Goal: Obtain resource: Download file/media

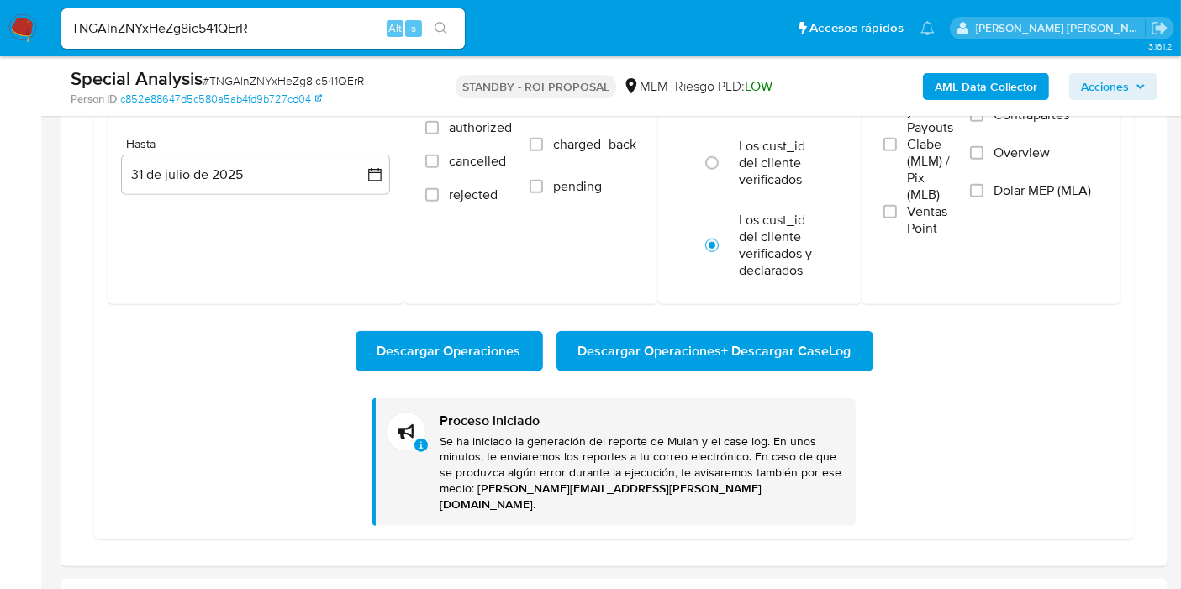
scroll to position [1025, 0]
click at [219, 27] on input "TNGAlnZNYxHeZg8ic541QErR" at bounding box center [262, 29] width 403 height 22
paste input "ksUs9ibFvc2yvmAEZgvO72pc"
click at [219, 27] on input "ksUs9ibFvc2yvmAEZgvO72pc" at bounding box center [262, 29] width 403 height 22
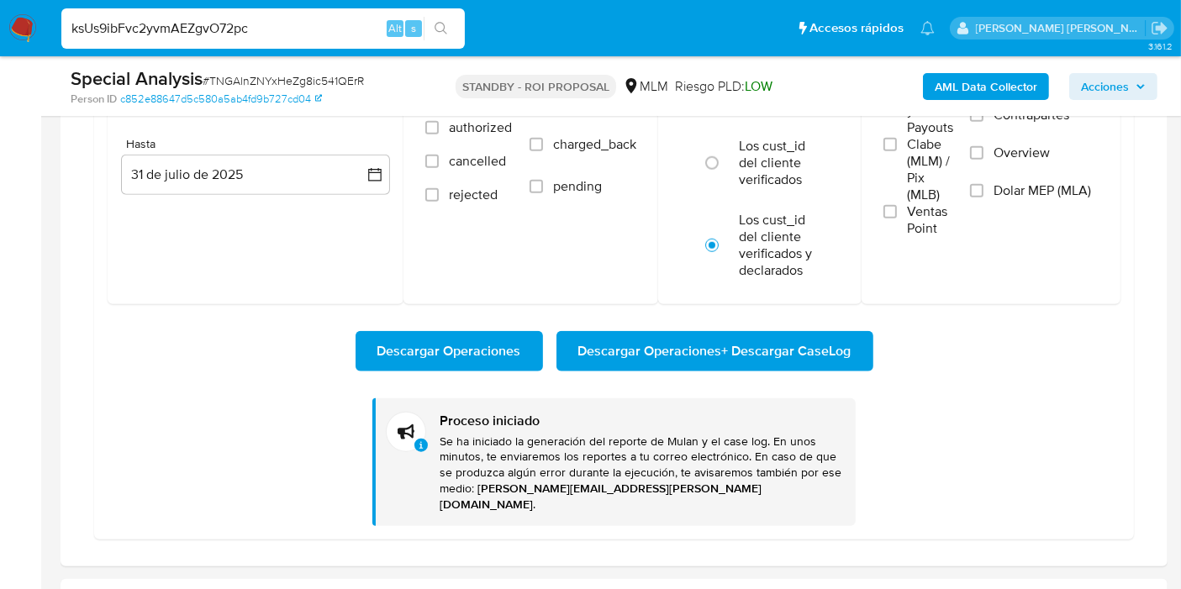
type input "ksUs9ibFvc2yvmAEZgvO72pc"
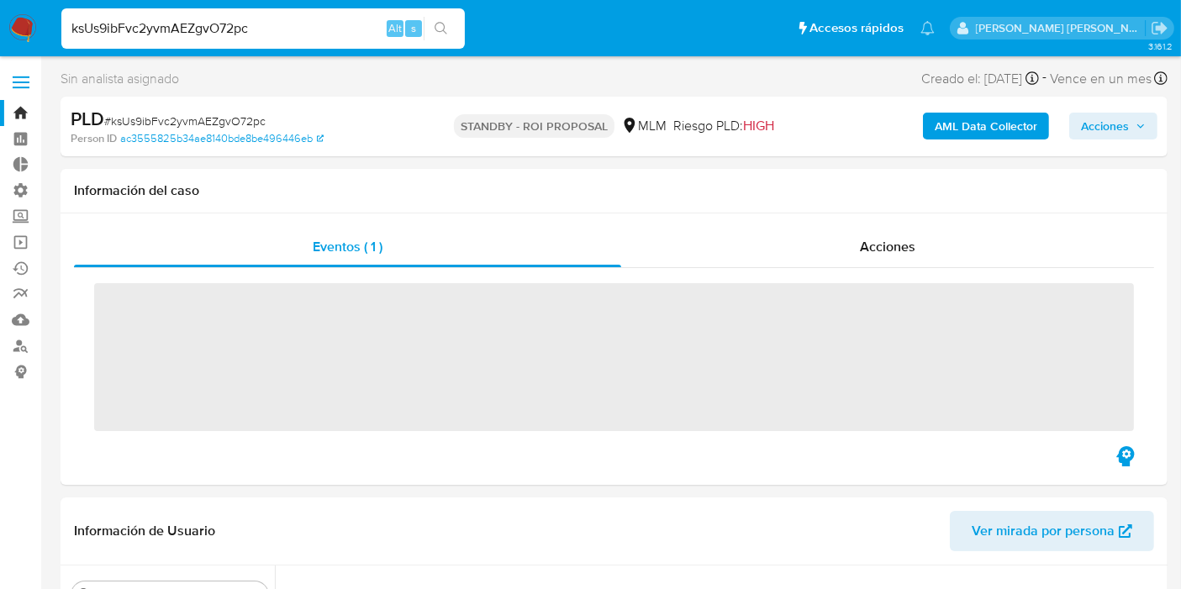
scroll to position [790, 0]
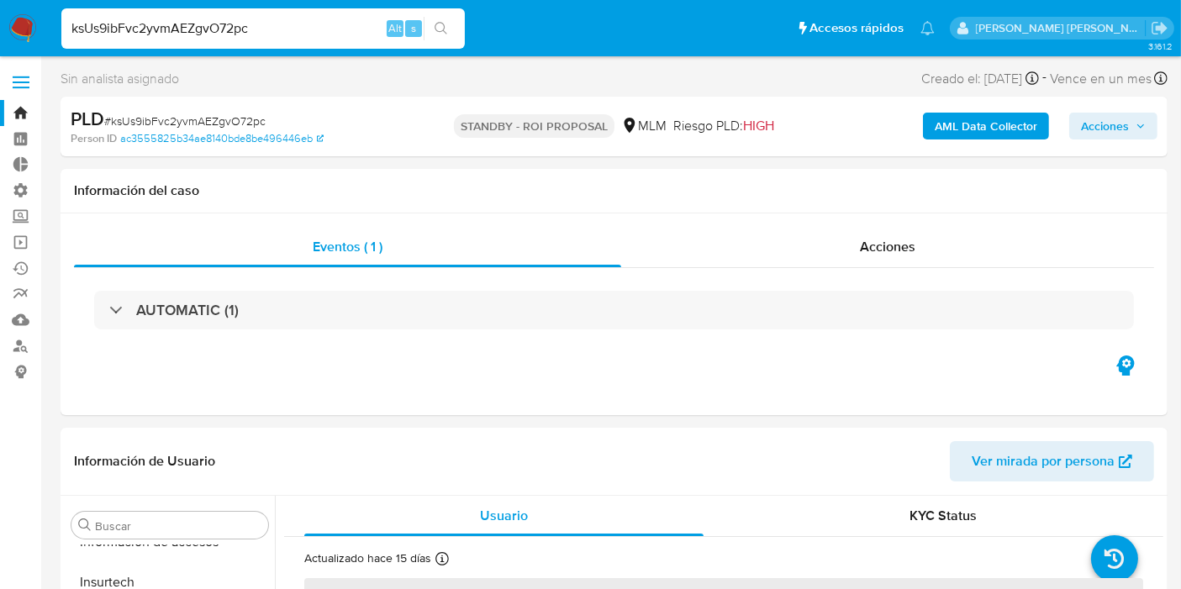
select select "10"
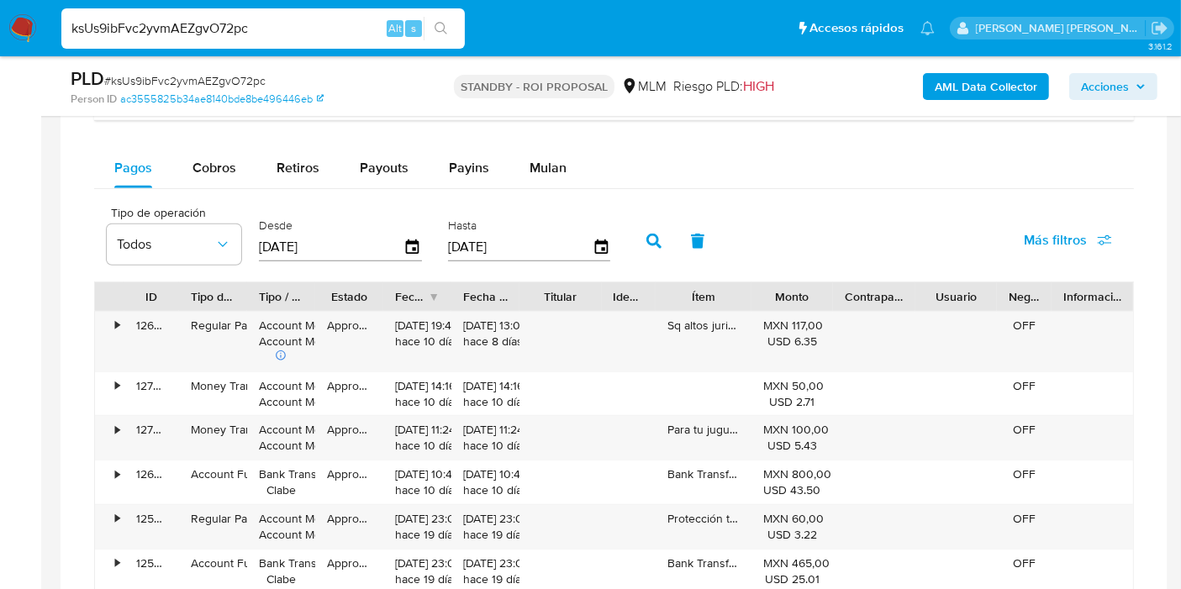
scroll to position [1340, 0]
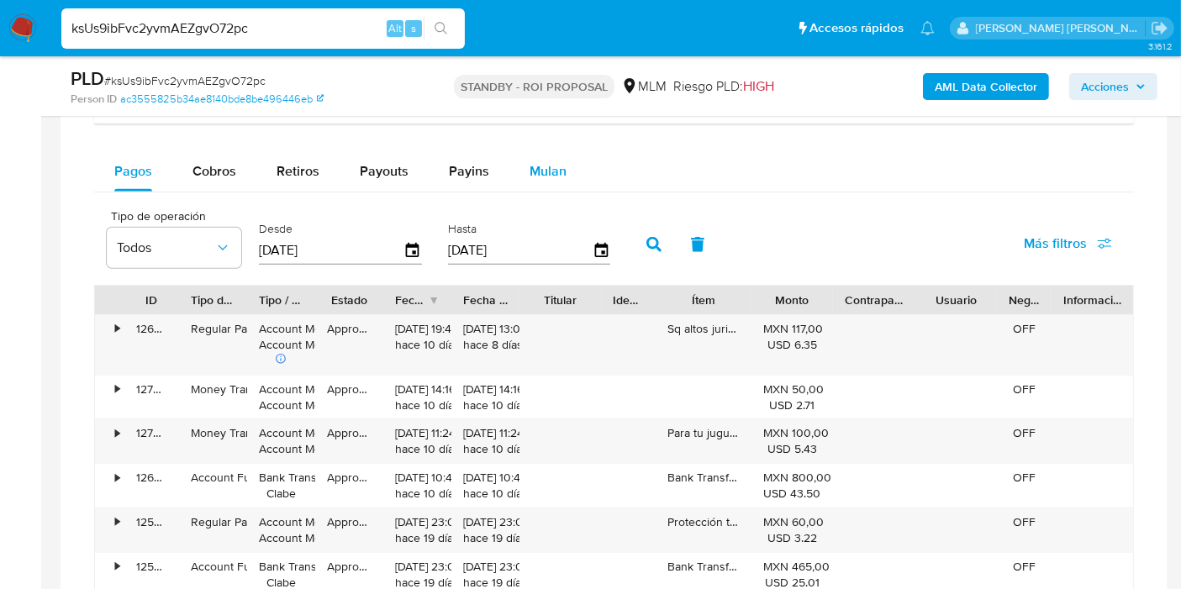
click at [566, 161] on button "Mulan" at bounding box center [547, 171] width 77 height 40
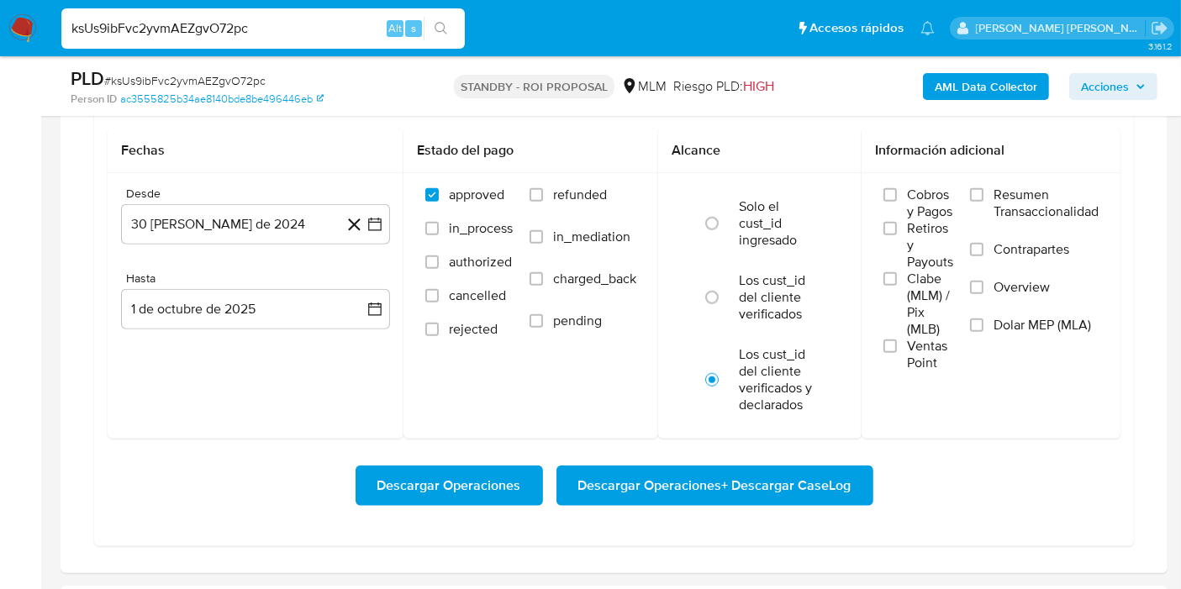
scroll to position [1463, 0]
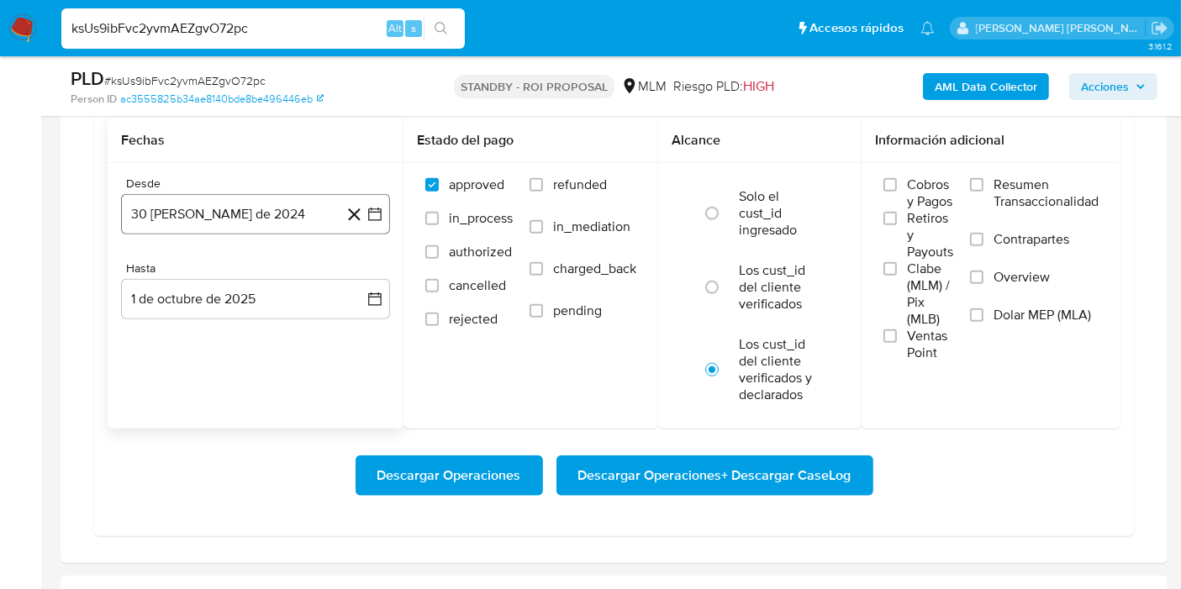
click at [224, 208] on button "30 [PERSON_NAME] de 2024" at bounding box center [255, 214] width 269 height 40
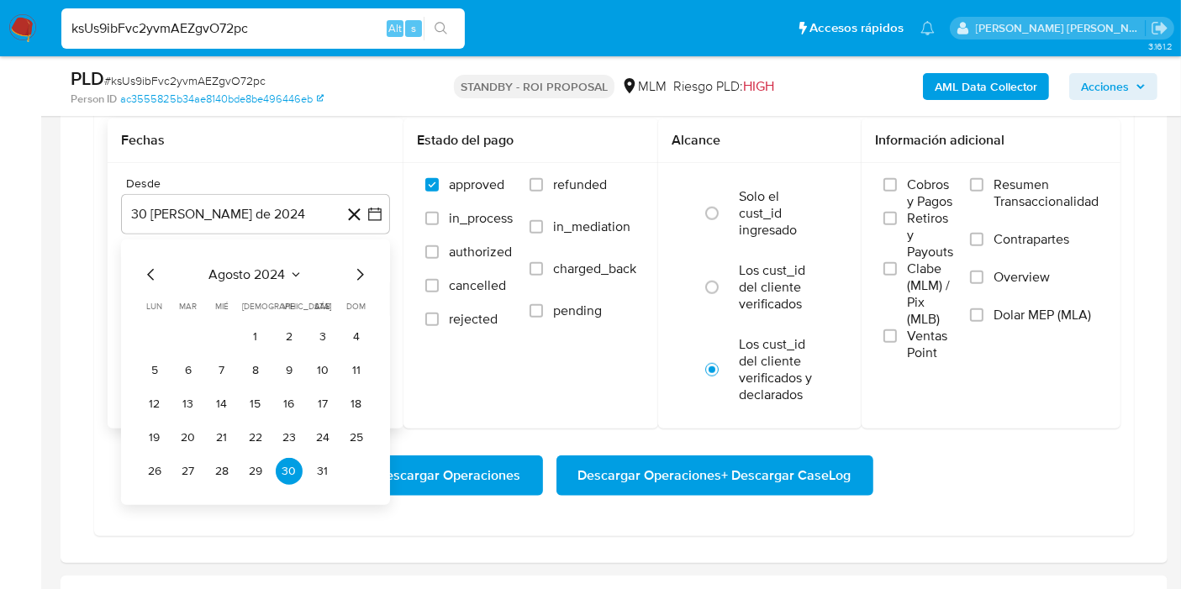
click at [245, 256] on div "agosto 2024 agosto 2024 lun lunes mar martes mié miércoles jue jueves vie viern…" at bounding box center [255, 373] width 269 height 266
click at [244, 266] on span "agosto 2024" at bounding box center [247, 274] width 76 height 17
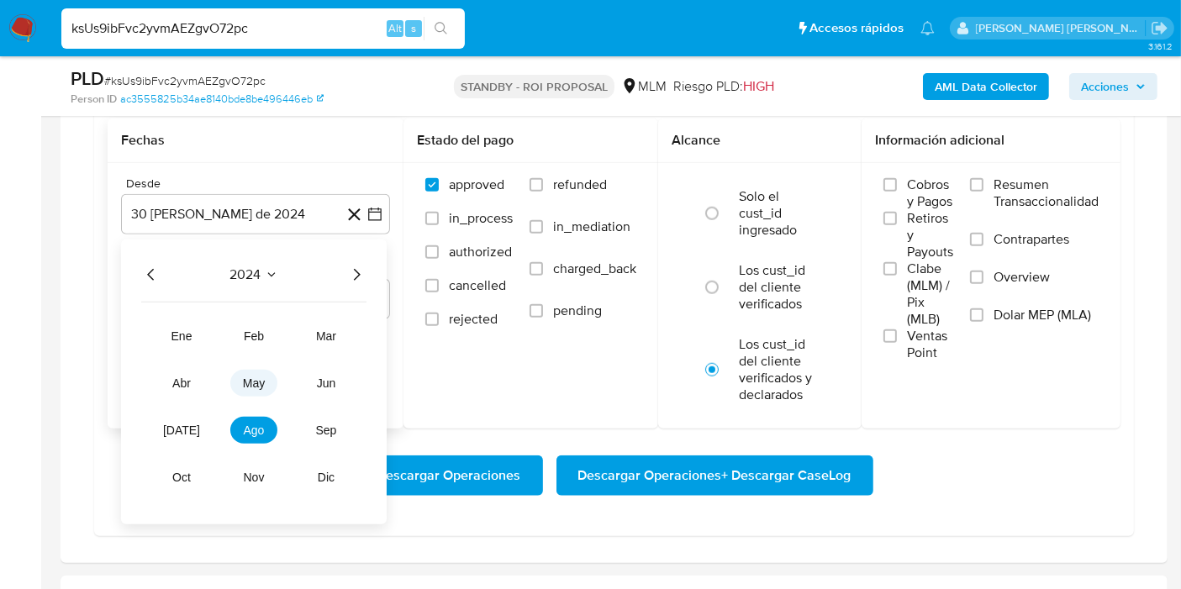
click at [243, 377] on span "may" at bounding box center [254, 383] width 22 height 13
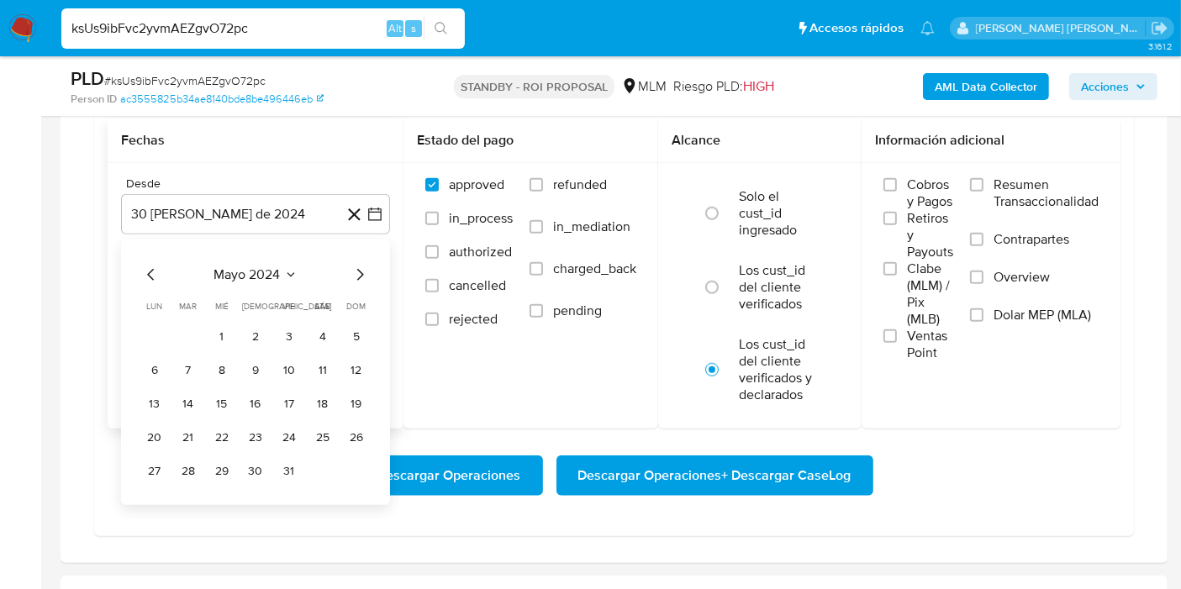
click at [269, 269] on span "mayo 2024" at bounding box center [247, 274] width 66 height 17
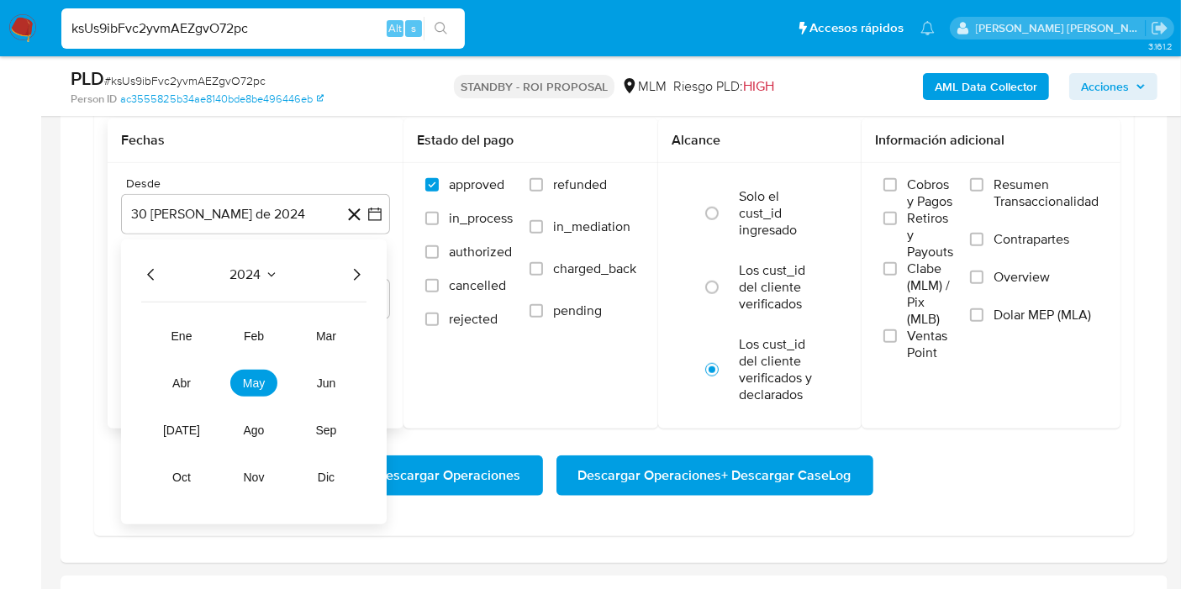
click at [243, 269] on span "2024" at bounding box center [245, 274] width 31 height 17
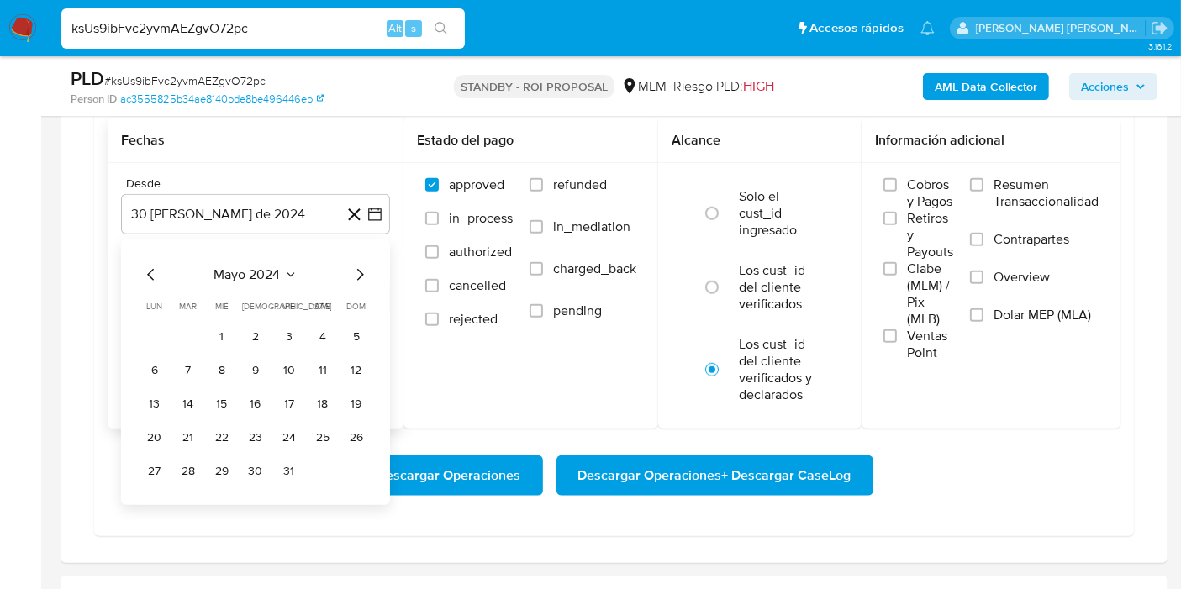
click at [243, 269] on span "mayo 2024" at bounding box center [247, 274] width 66 height 17
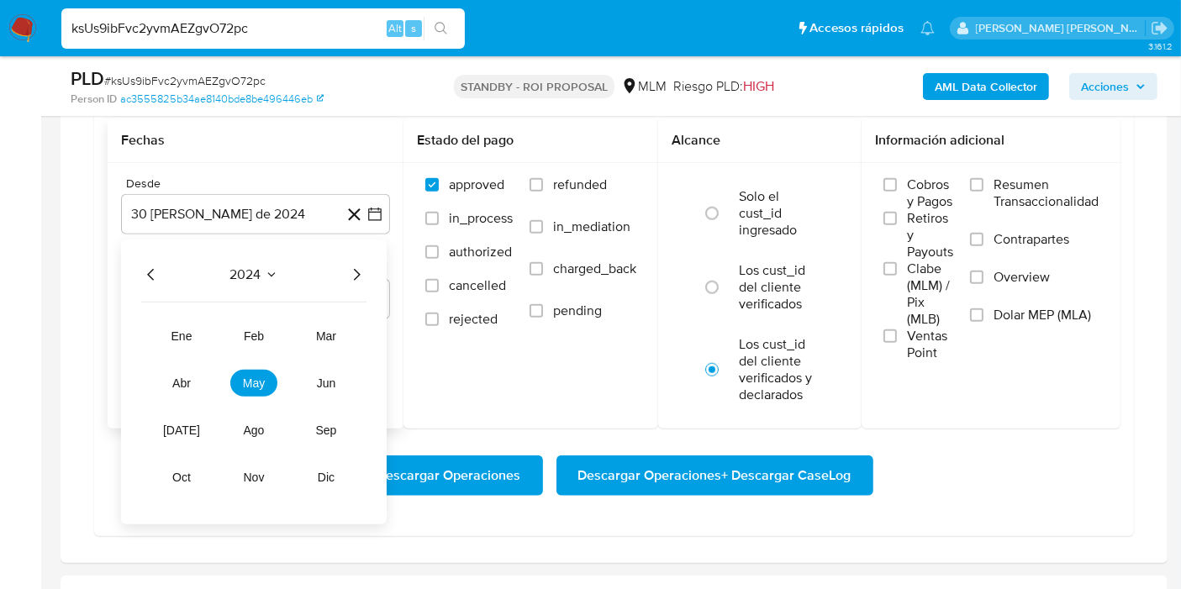
click at [357, 265] on icon "Año siguiente" at bounding box center [356, 275] width 20 height 20
click at [240, 393] on tr "ene feb mar abr may jun [DATE] ago sep oct nov dic" at bounding box center [254, 407] width 192 height 168
click at [252, 379] on span "may" at bounding box center [254, 383] width 22 height 13
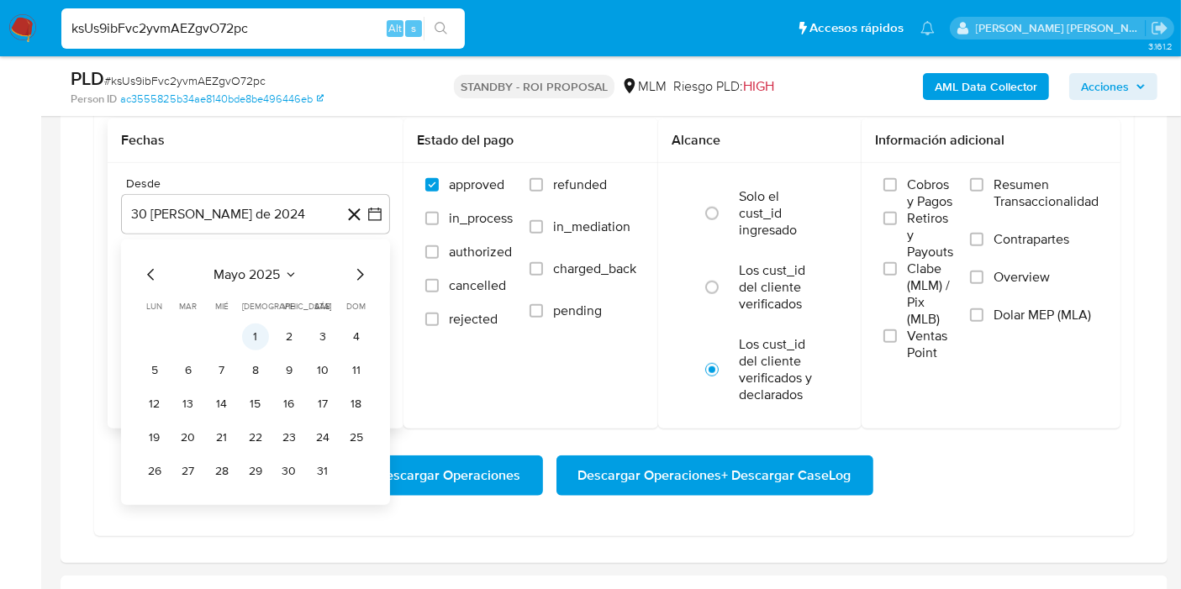
click at [261, 343] on button "1" at bounding box center [255, 337] width 27 height 27
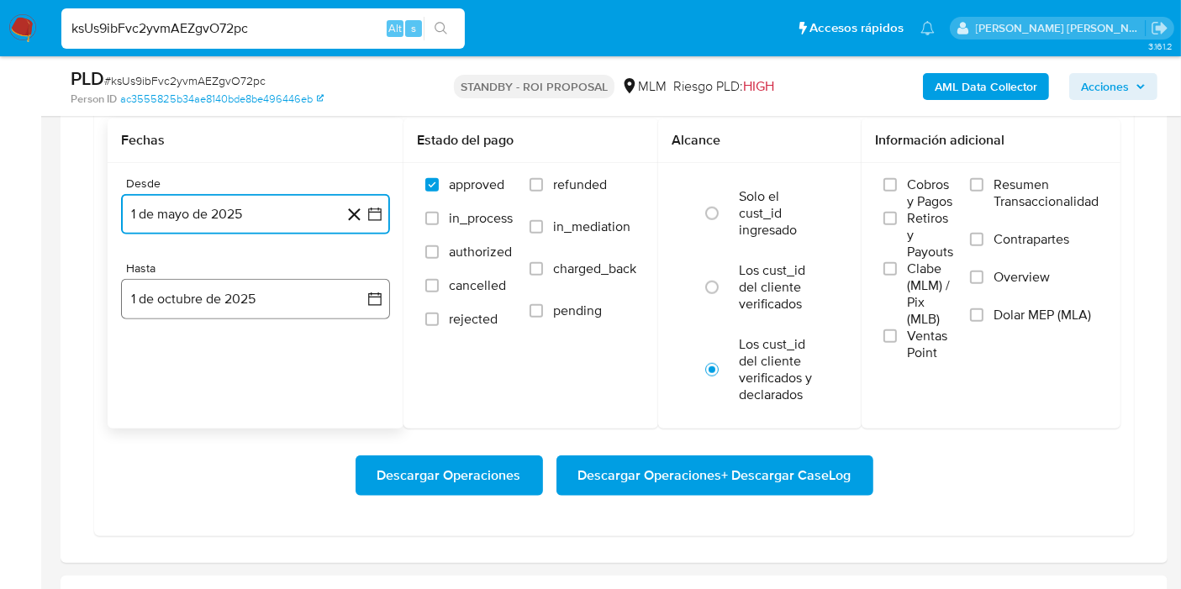
click at [308, 289] on button "1 de octubre de 2025" at bounding box center [255, 299] width 269 height 40
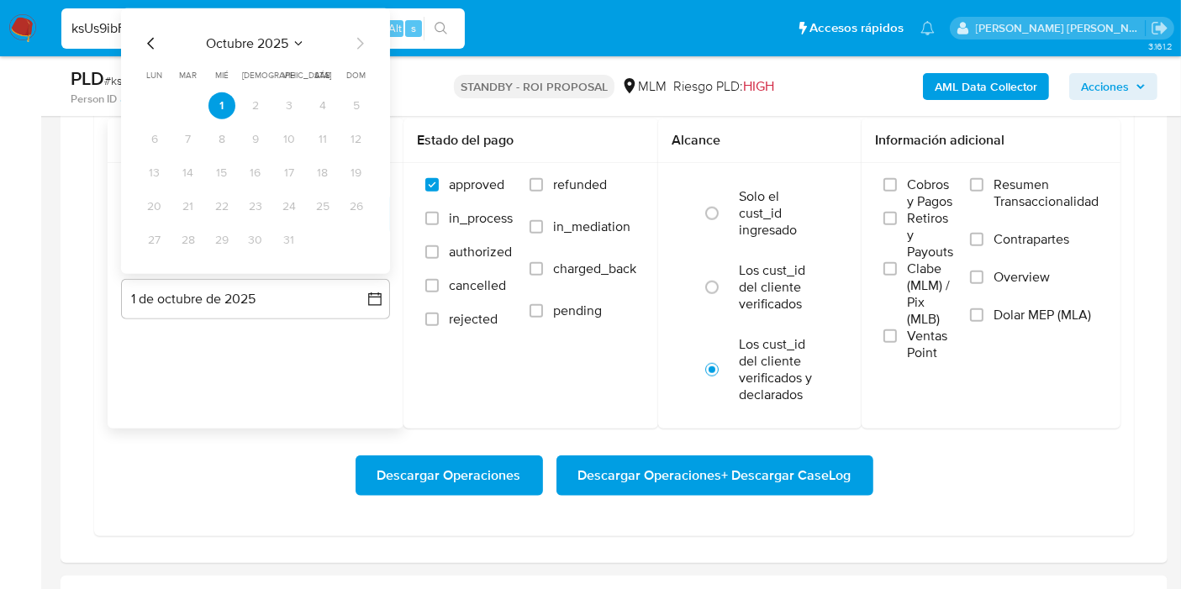
click at [266, 42] on span "octubre 2025" at bounding box center [247, 43] width 82 height 17
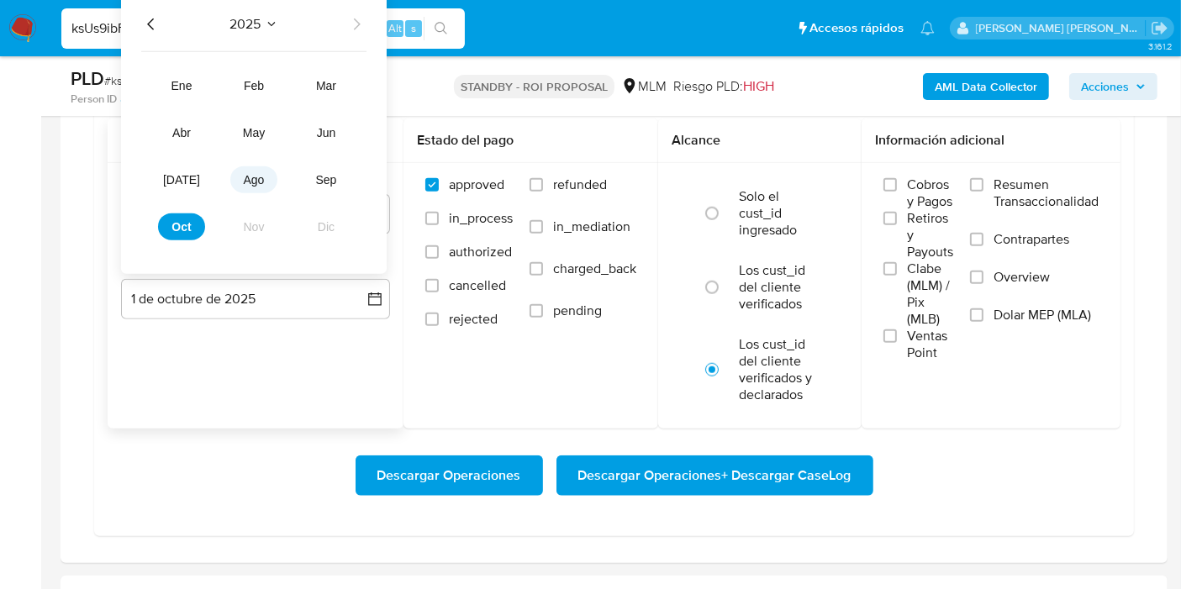
click at [266, 166] on button "ago" at bounding box center [253, 179] width 47 height 27
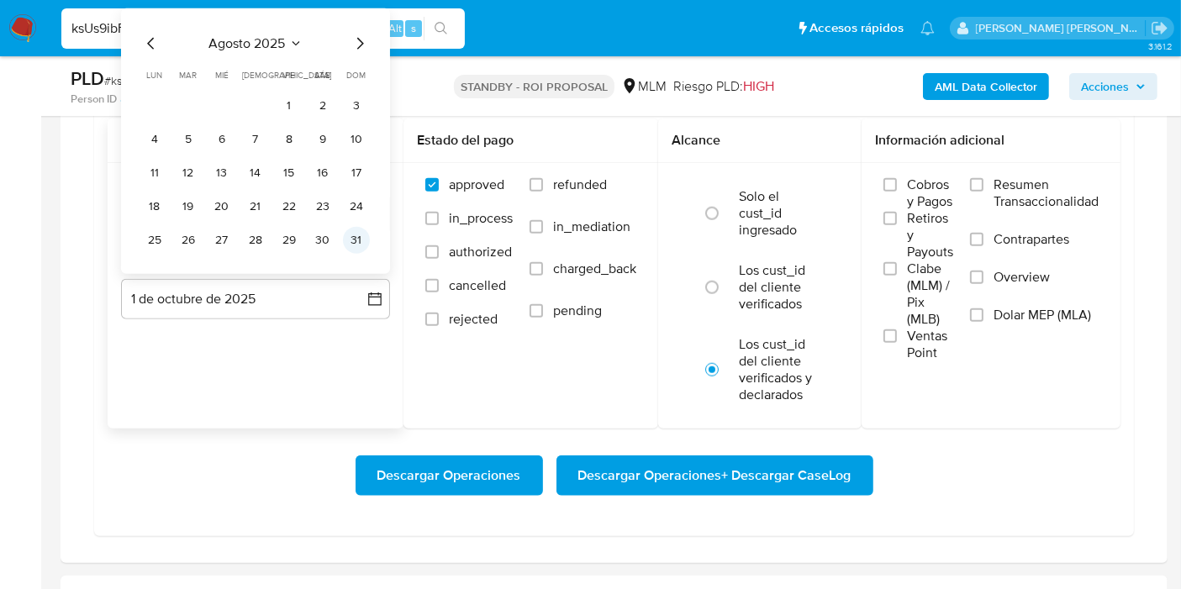
click at [348, 231] on button "31" at bounding box center [356, 240] width 27 height 27
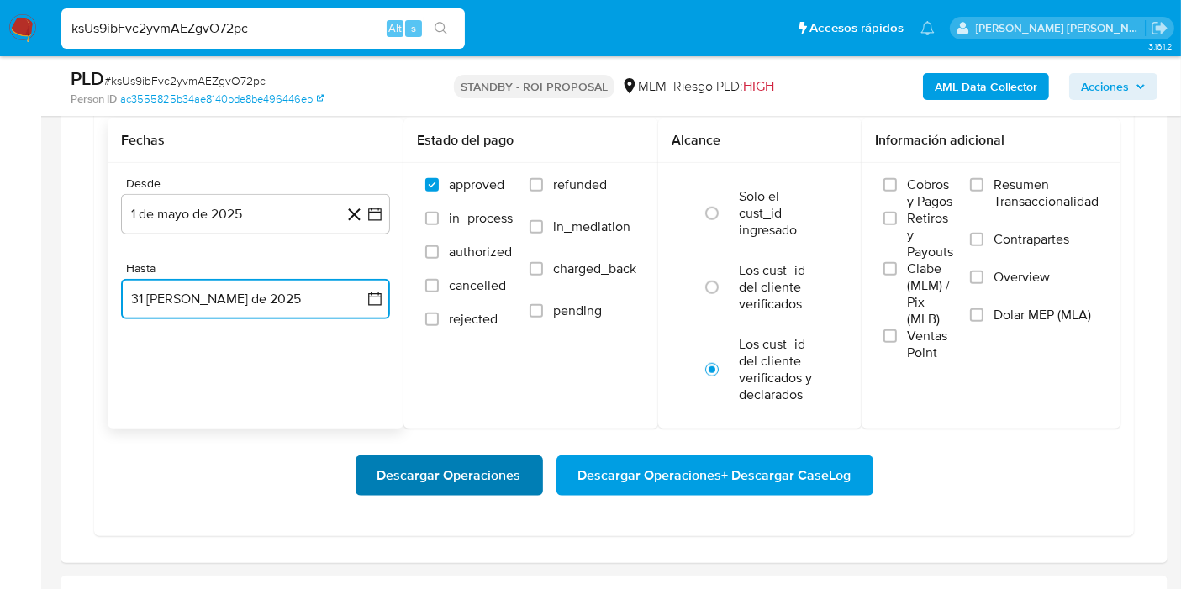
click at [456, 486] on span "Descargar Operaciones" at bounding box center [449, 475] width 144 height 37
